Goal: Task Accomplishment & Management: Manage account settings

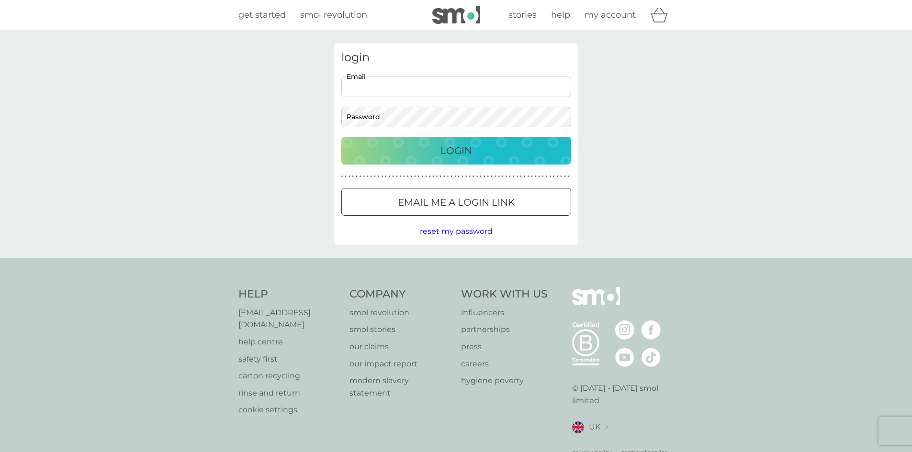
click at [382, 86] on input "Email" at bounding box center [456, 87] width 230 height 21
type input "[EMAIL_ADDRESS][DOMAIN_NAME]"
click at [451, 201] on div at bounding box center [456, 203] width 34 height 10
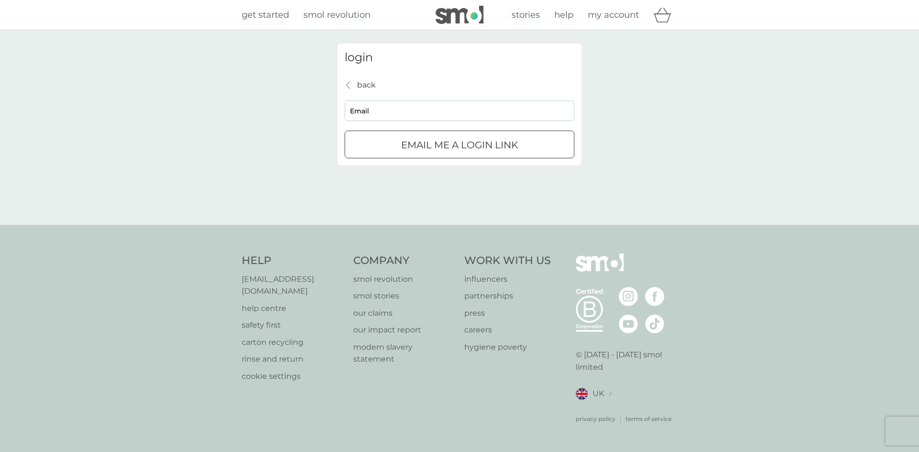
click at [373, 106] on input "Email" at bounding box center [460, 111] width 230 height 21
type input "[EMAIL_ADDRESS][DOMAIN_NAME]"
click at [450, 145] on div "submit" at bounding box center [459, 145] width 34 height 10
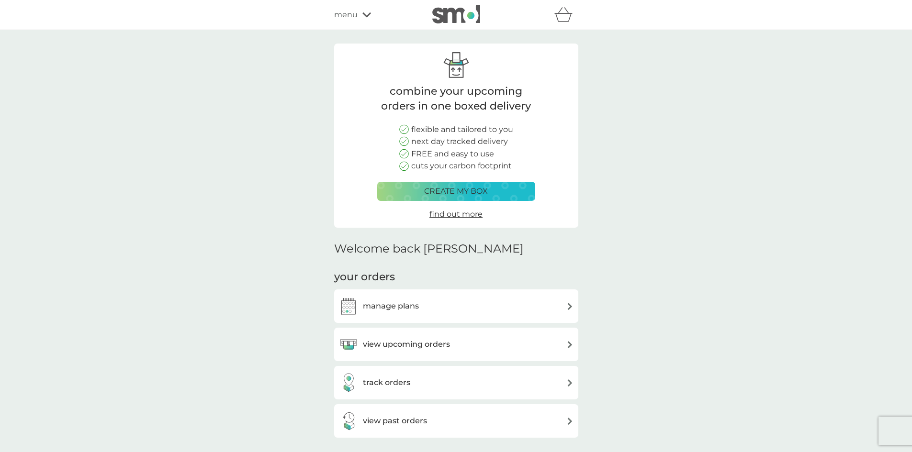
scroll to position [96, 0]
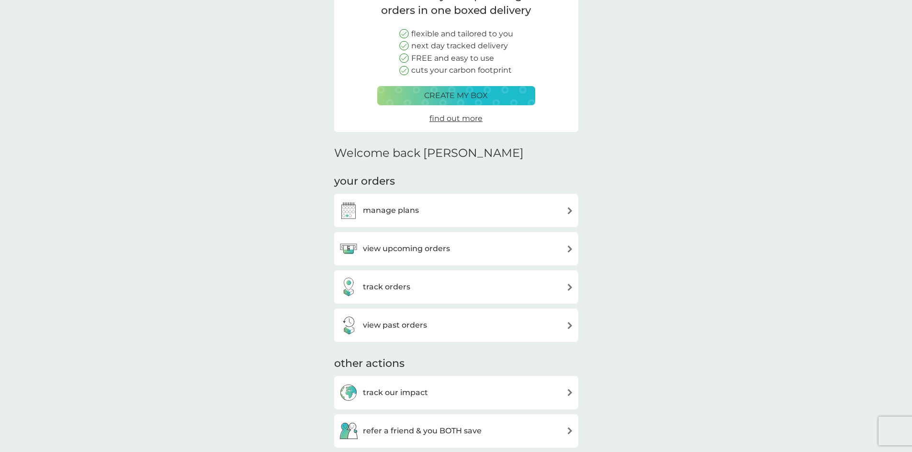
click at [386, 211] on h3 "manage plans" at bounding box center [391, 210] width 56 height 12
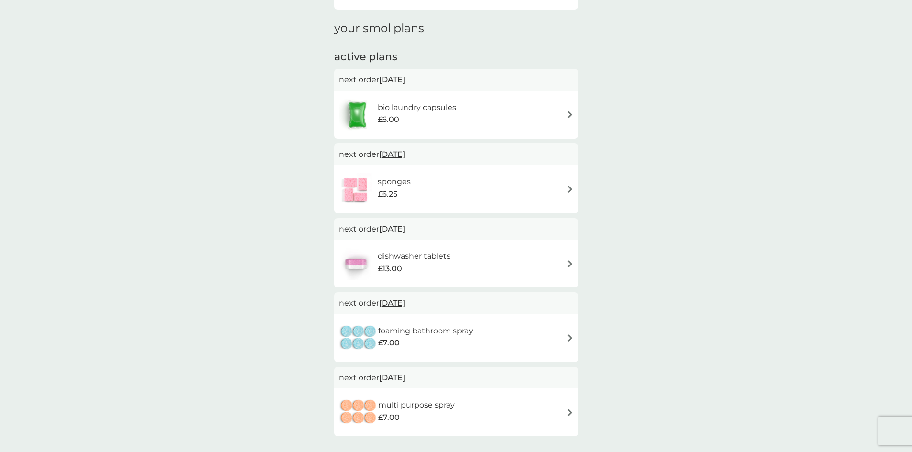
scroll to position [144, 0]
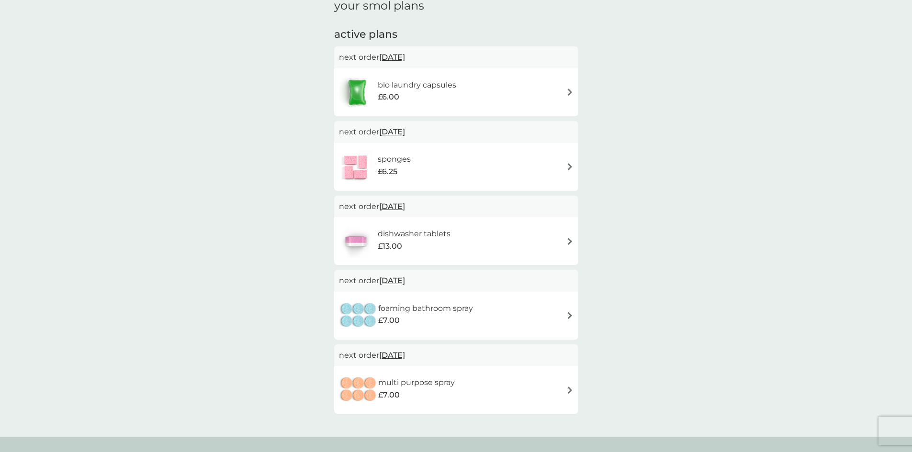
click at [401, 310] on h6 "foaming bathroom spray" at bounding box center [425, 309] width 95 height 12
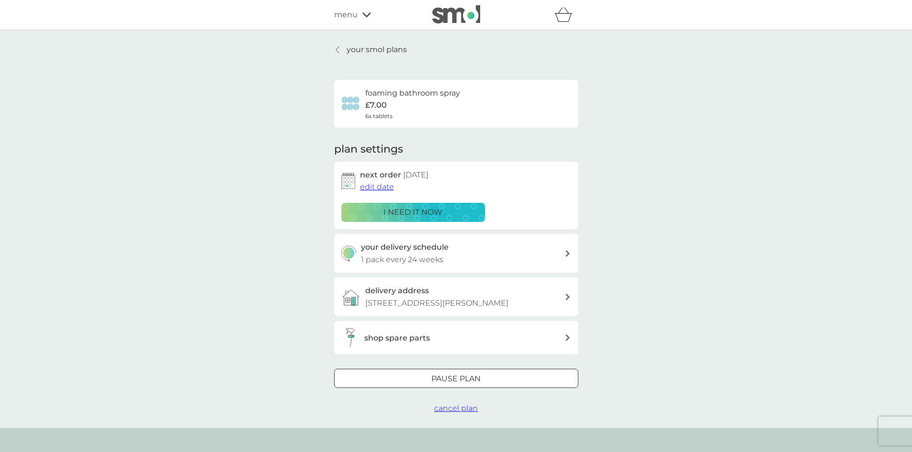
click at [422, 211] on p "i need it now" at bounding box center [412, 212] width 59 height 12
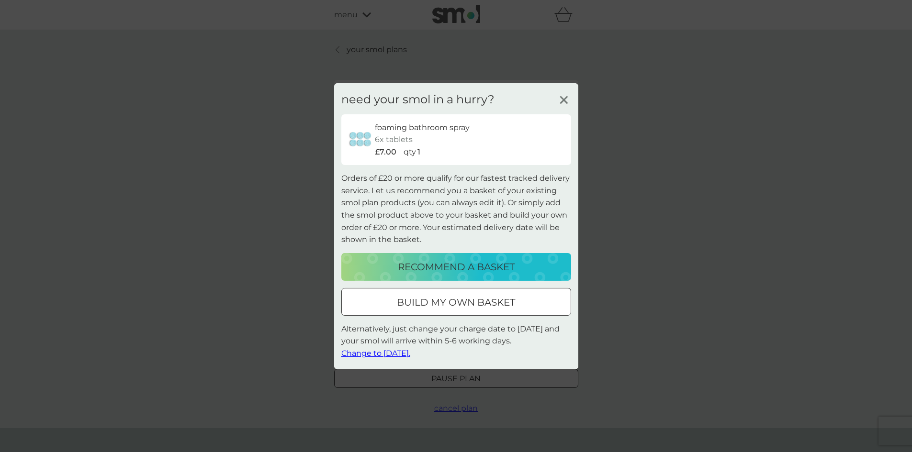
click at [379, 354] on span "Change to tomorrow." at bounding box center [375, 353] width 69 height 9
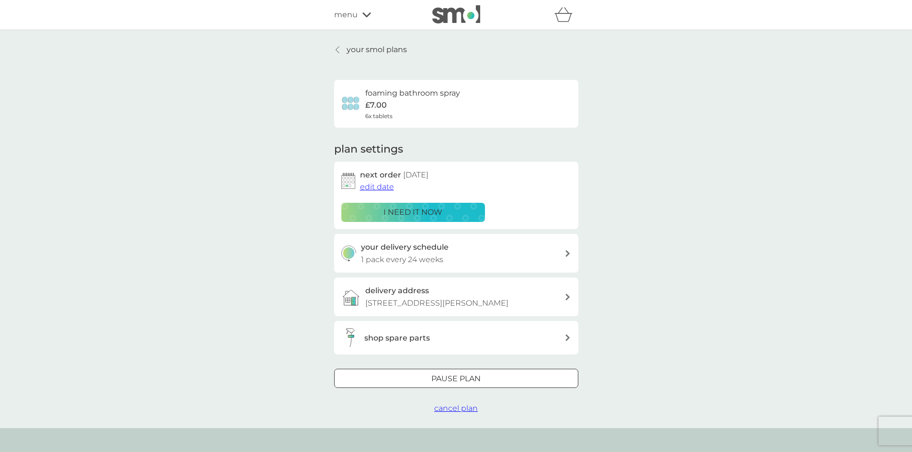
click at [338, 48] on icon at bounding box center [338, 50] width 4 height 8
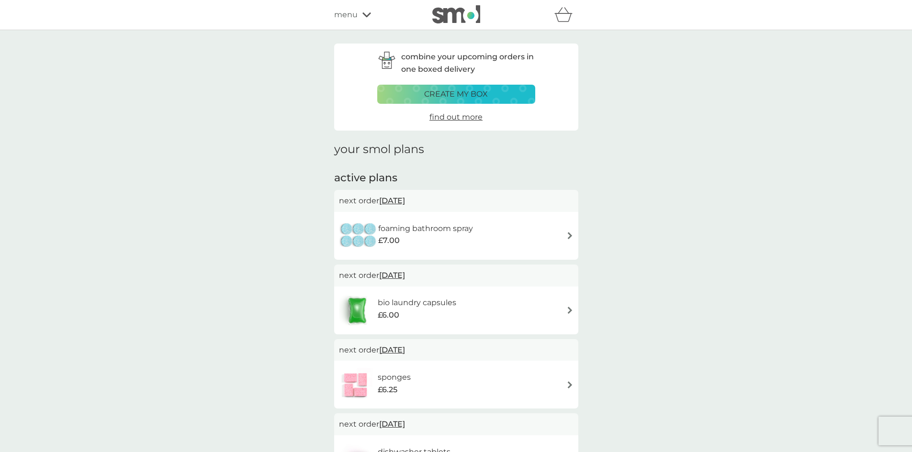
click at [533, 307] on div "bio laundry capsules £6.00" at bounding box center [456, 311] width 235 height 34
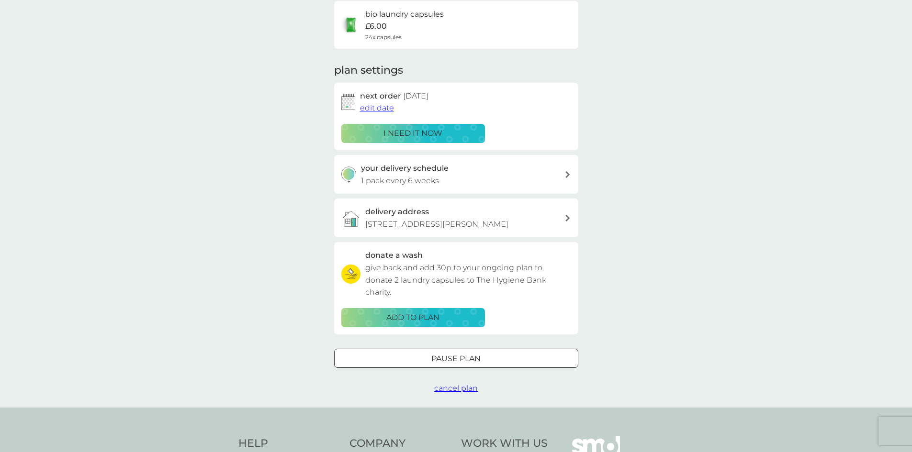
scroll to position [96, 0]
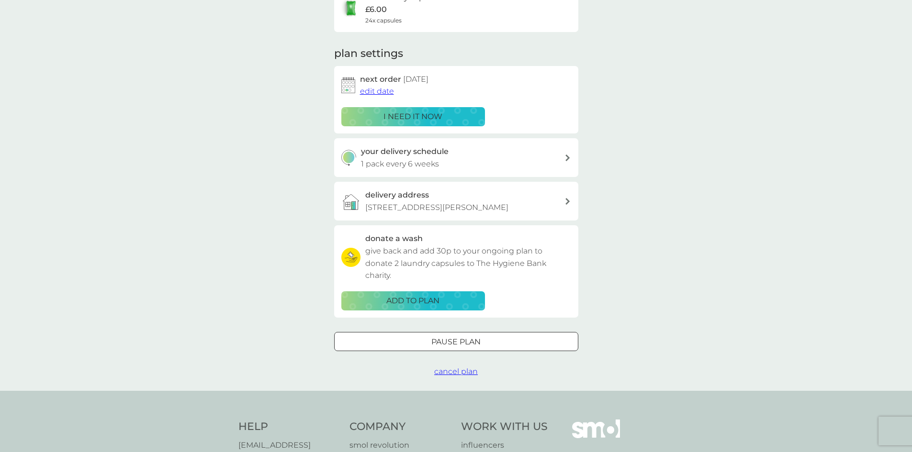
click at [448, 345] on div at bounding box center [456, 342] width 34 height 10
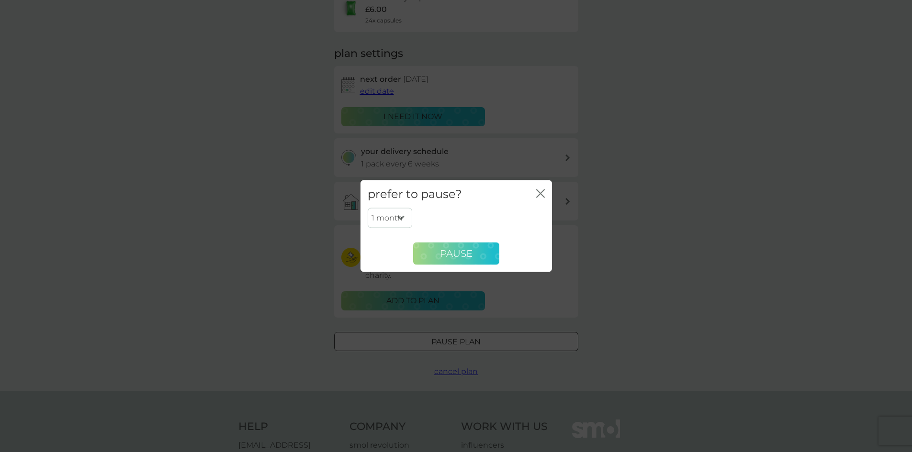
click at [454, 256] on span "Pause" at bounding box center [456, 253] width 33 height 11
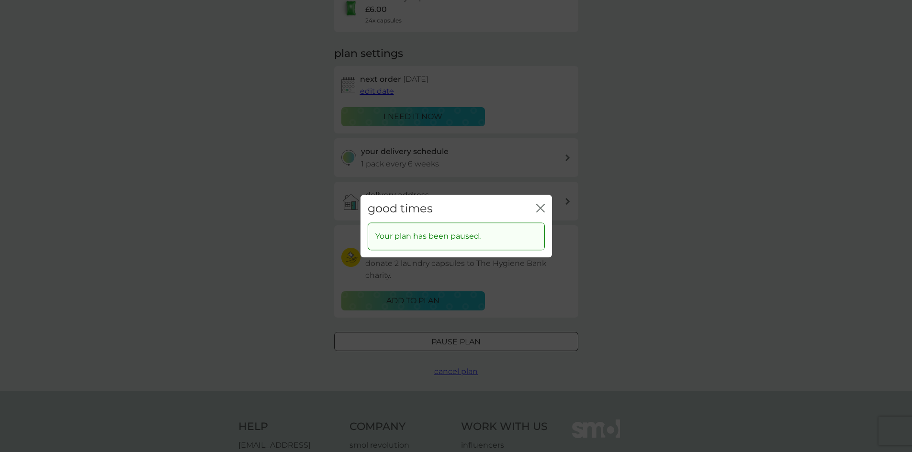
click at [542, 206] on icon "close" at bounding box center [542, 208] width 4 height 8
